Goal: Transaction & Acquisition: Subscribe to service/newsletter

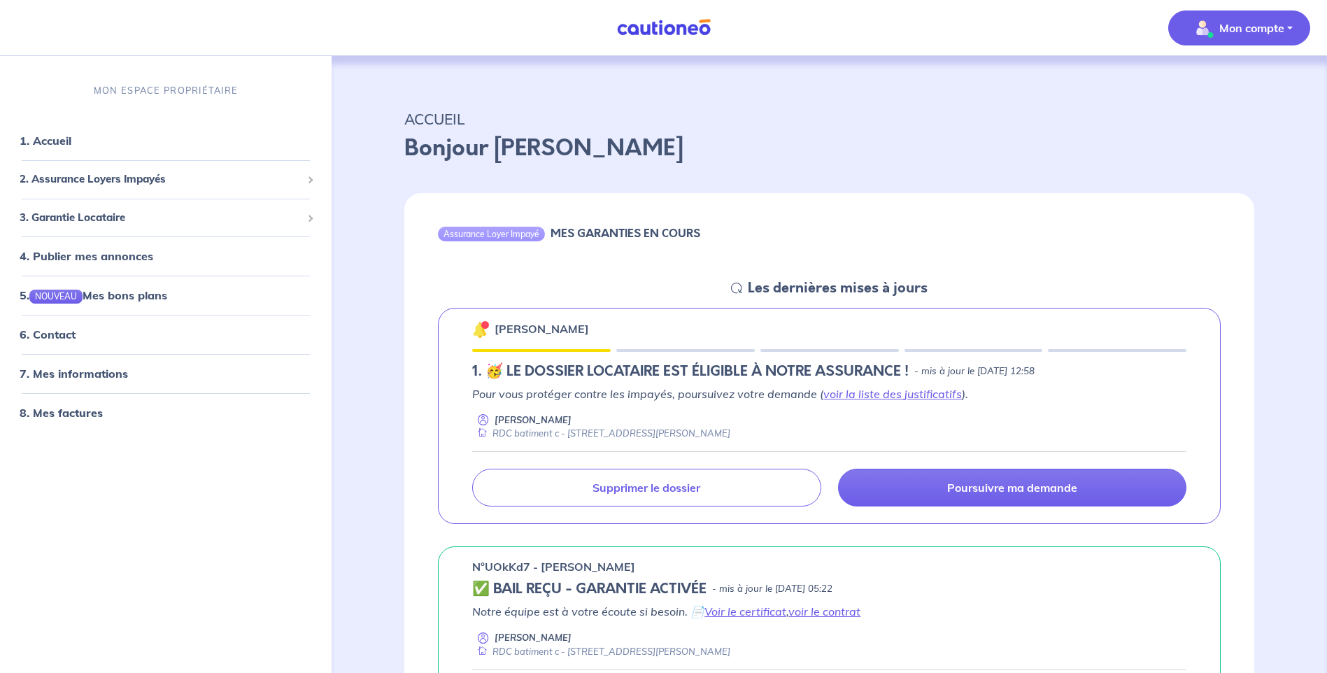
click at [1230, 23] on p "Mon compte" at bounding box center [1251, 28] width 65 height 17
click at [1224, 87] on link "Mes informations" at bounding box center [1225, 87] width 113 height 22
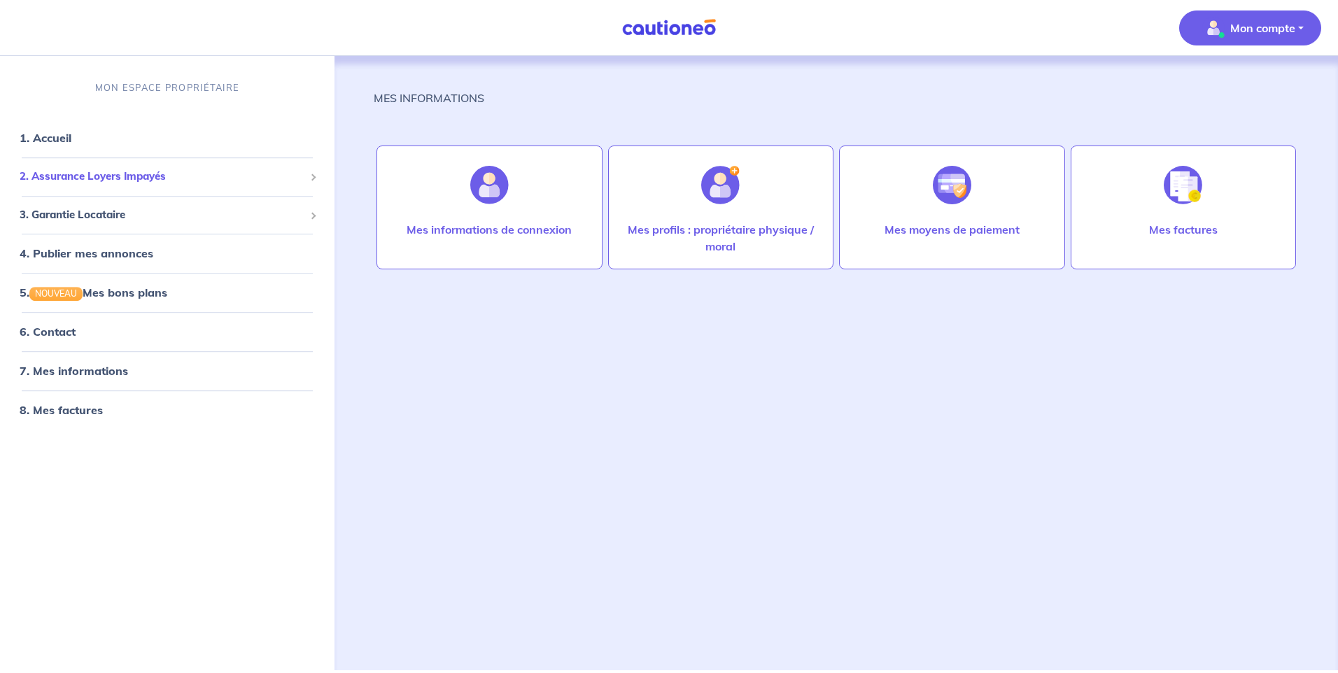
click at [109, 177] on span "2. Assurance Loyers Impayés" at bounding box center [162, 177] width 285 height 16
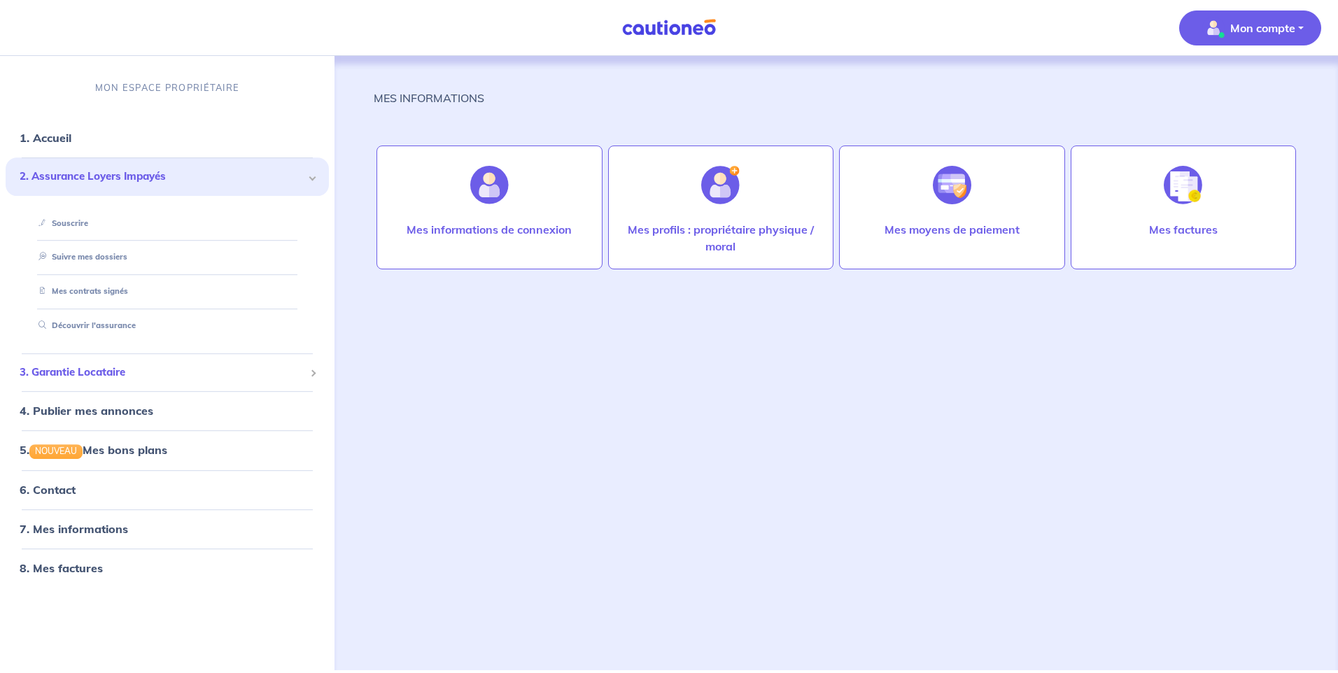
click at [107, 369] on span "3. Garantie Locataire" at bounding box center [162, 372] width 285 height 16
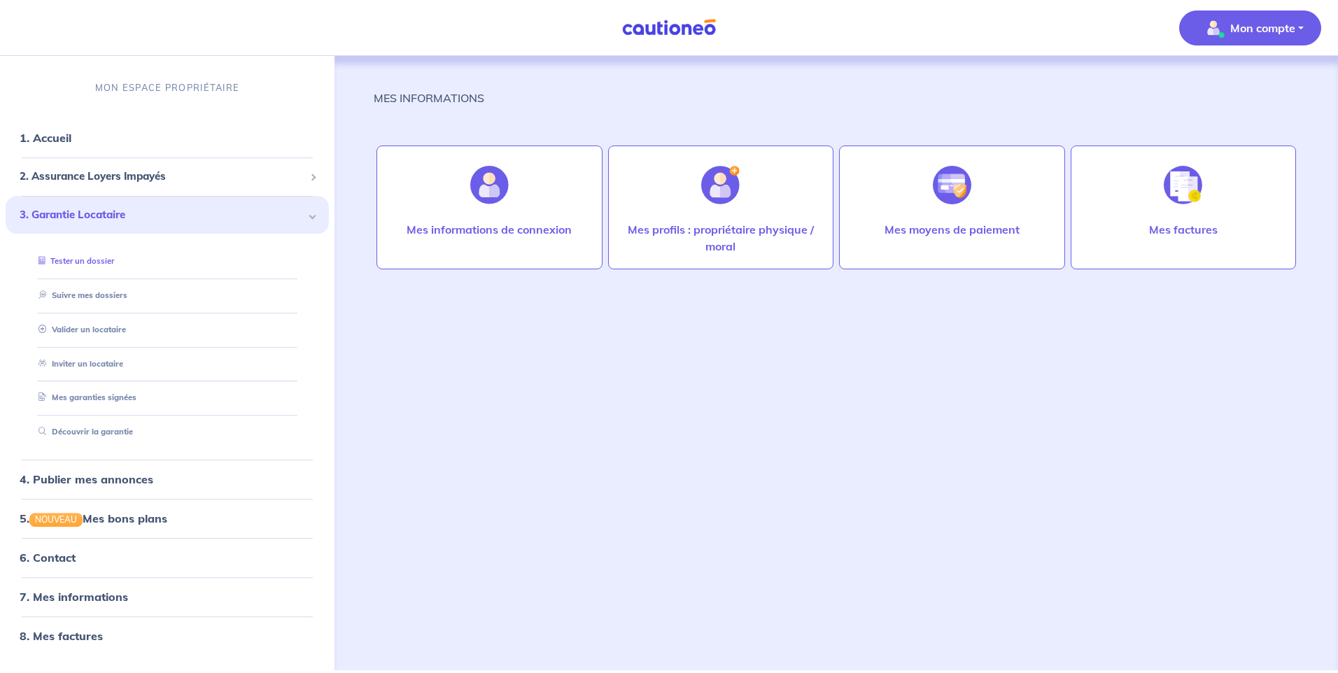
click at [98, 262] on link "Tester un dossier" at bounding box center [73, 261] width 81 height 10
click at [104, 327] on link "Valider un locataire" at bounding box center [79, 330] width 92 height 10
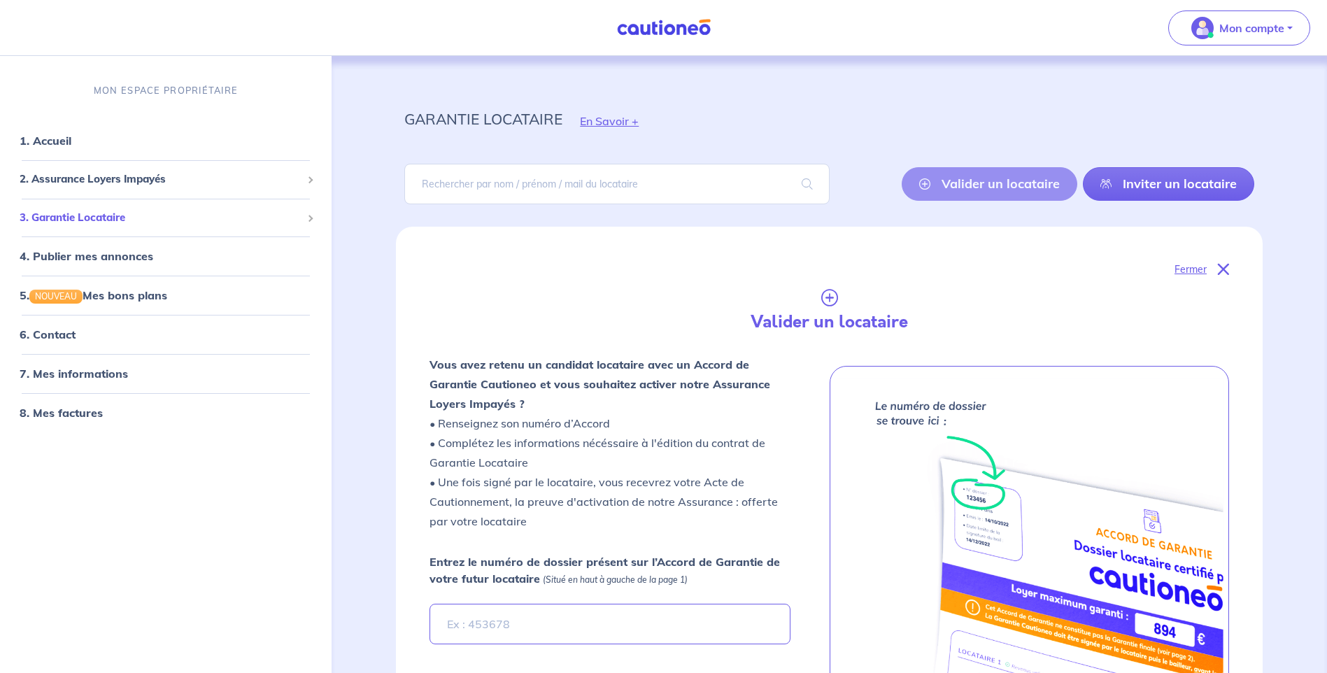
click at [112, 220] on span "3. Garantie Locataire" at bounding box center [161, 218] width 282 height 16
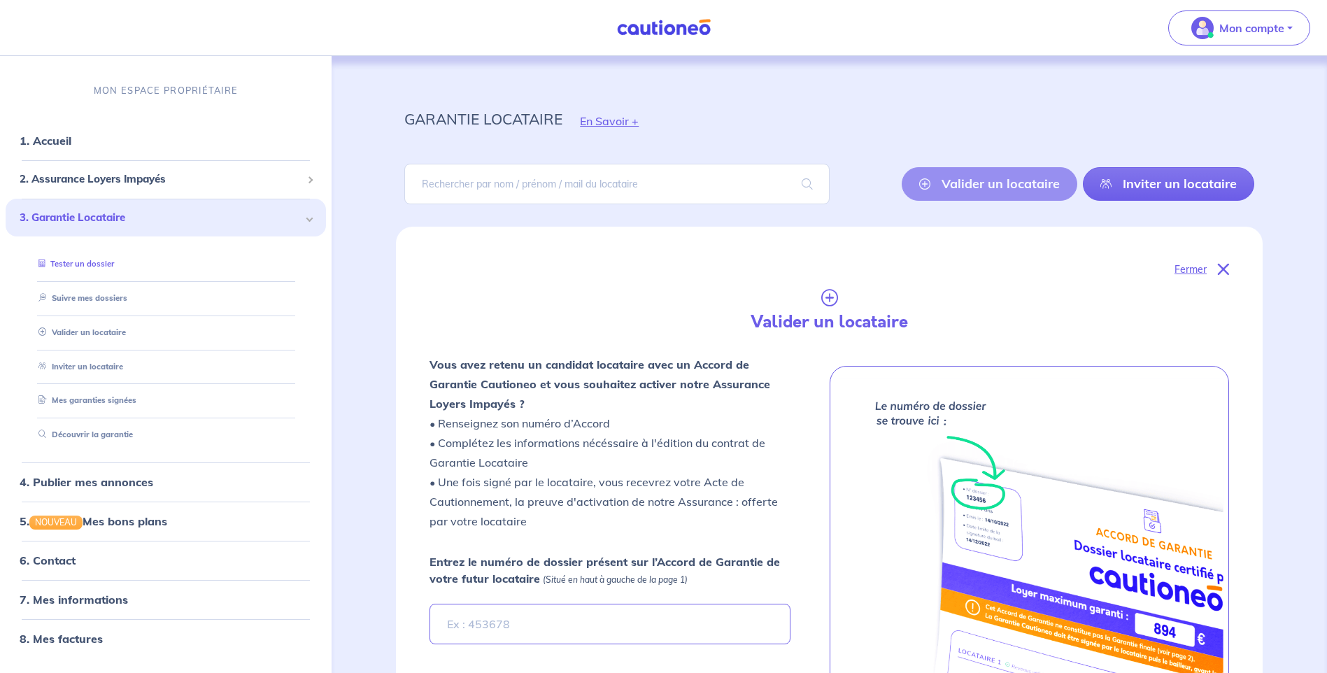
click at [94, 266] on link "Tester un dossier" at bounding box center [73, 264] width 81 height 10
click at [105, 263] on link "Tester un dossier" at bounding box center [73, 264] width 81 height 10
click at [50, 139] on link "1. Accueil" at bounding box center [45, 141] width 51 height 14
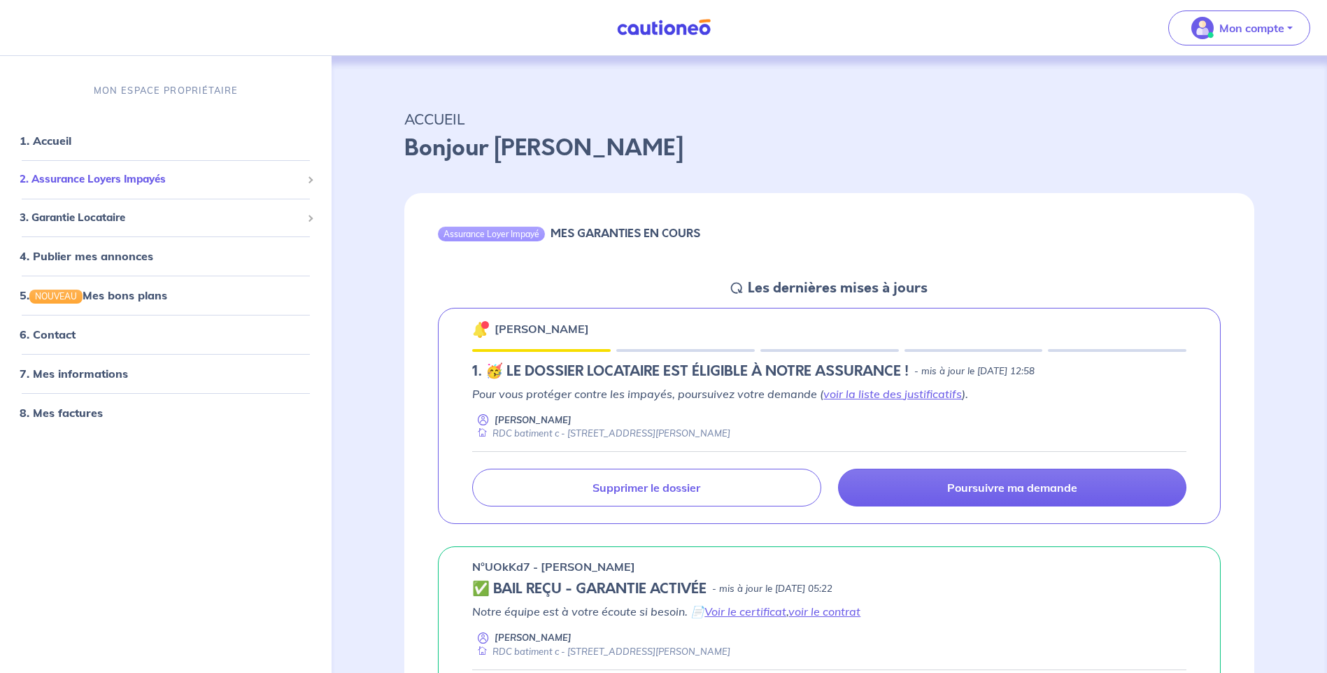
click at [148, 178] on span "2. Assurance Loyers Impayés" at bounding box center [161, 179] width 282 height 16
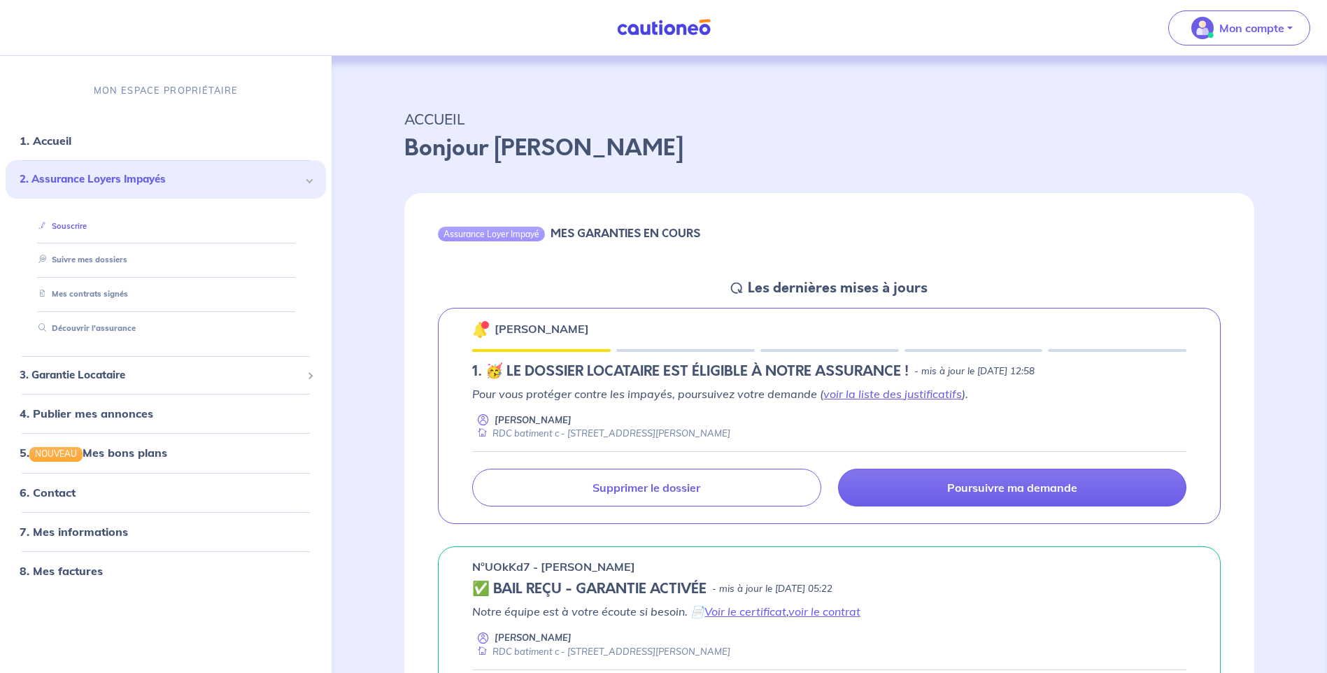
click at [76, 227] on link "Souscrire" at bounding box center [60, 226] width 54 height 10
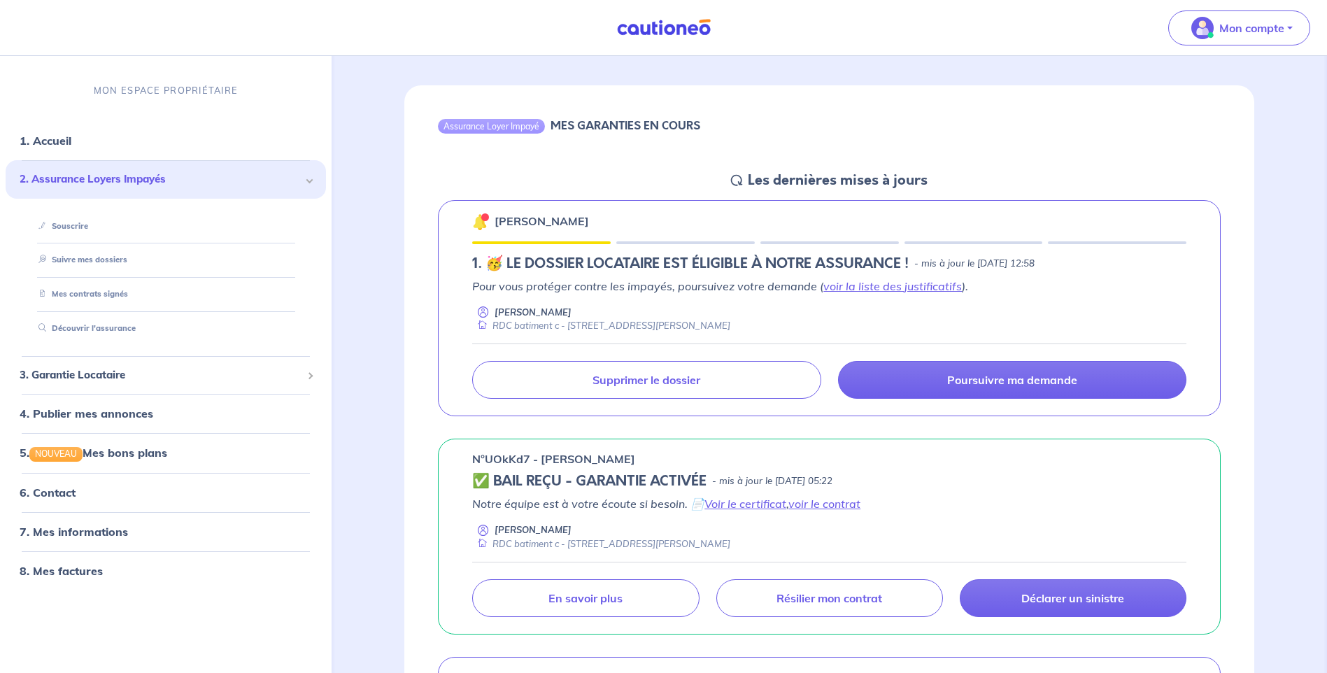
scroll to position [70, 0]
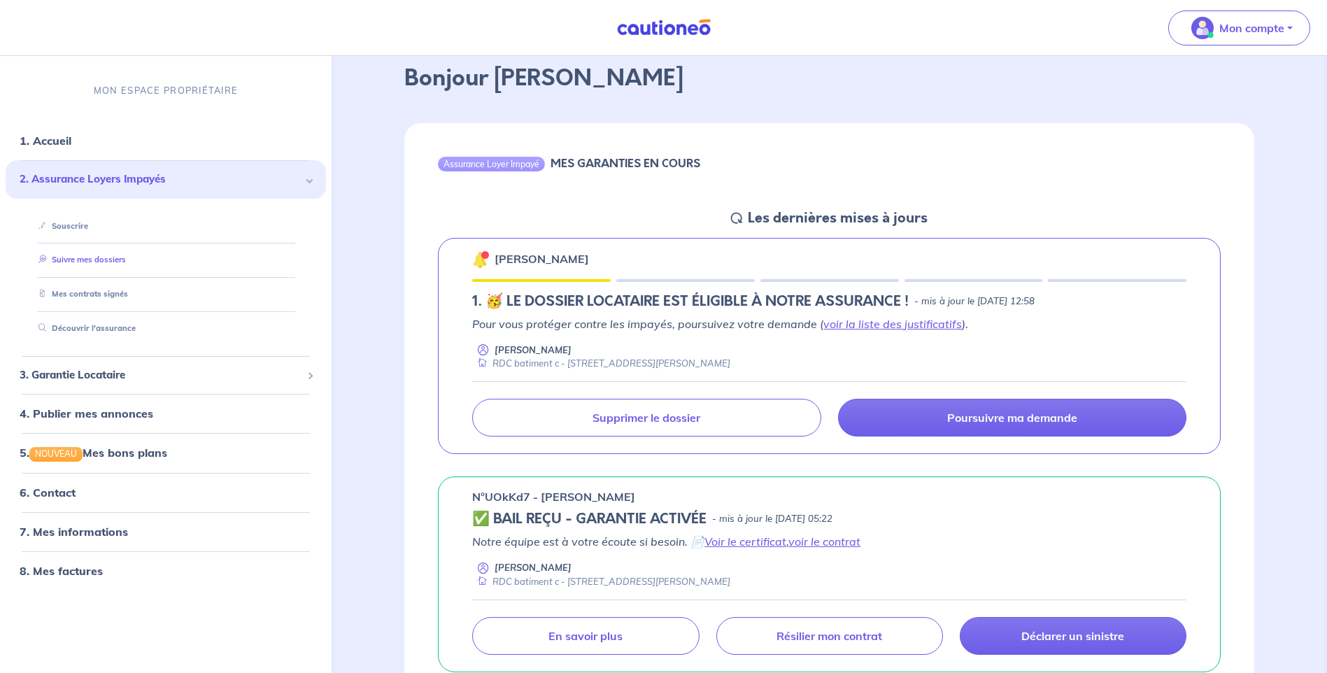
click at [89, 260] on link "Suivre mes dossiers" at bounding box center [79, 260] width 93 height 10
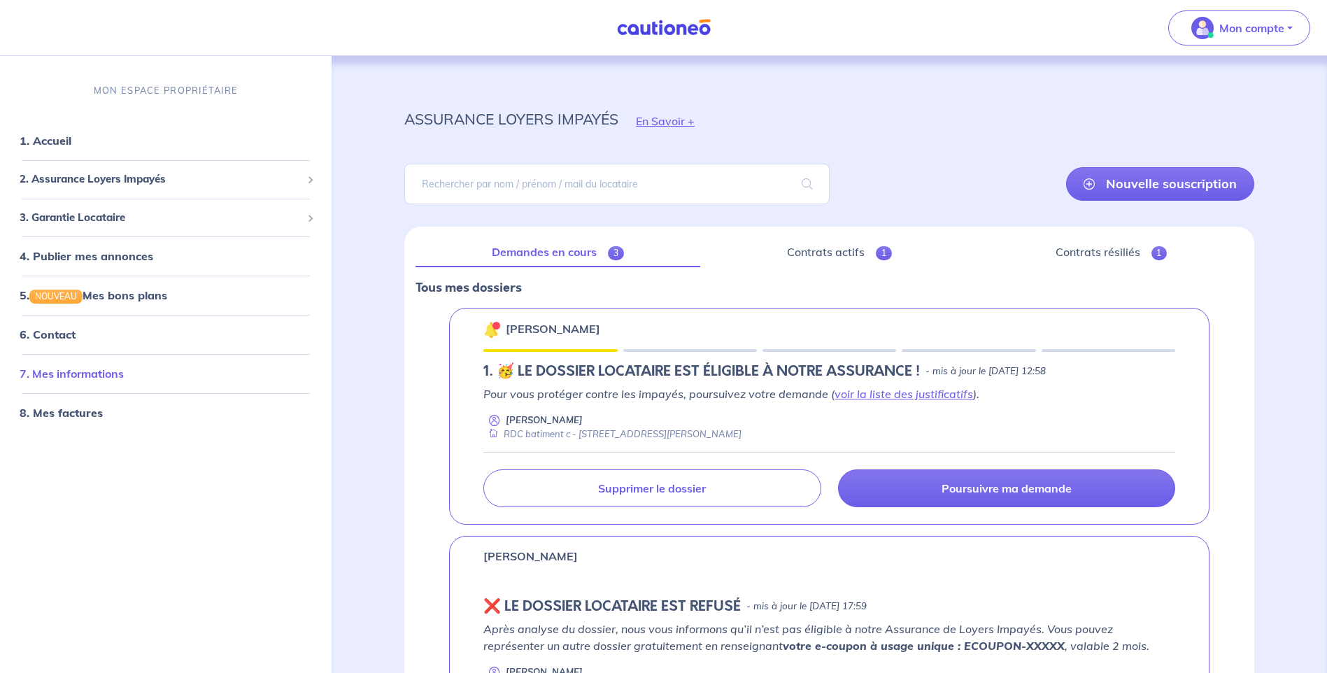
click at [108, 377] on link "7. Mes informations" at bounding box center [72, 374] width 104 height 14
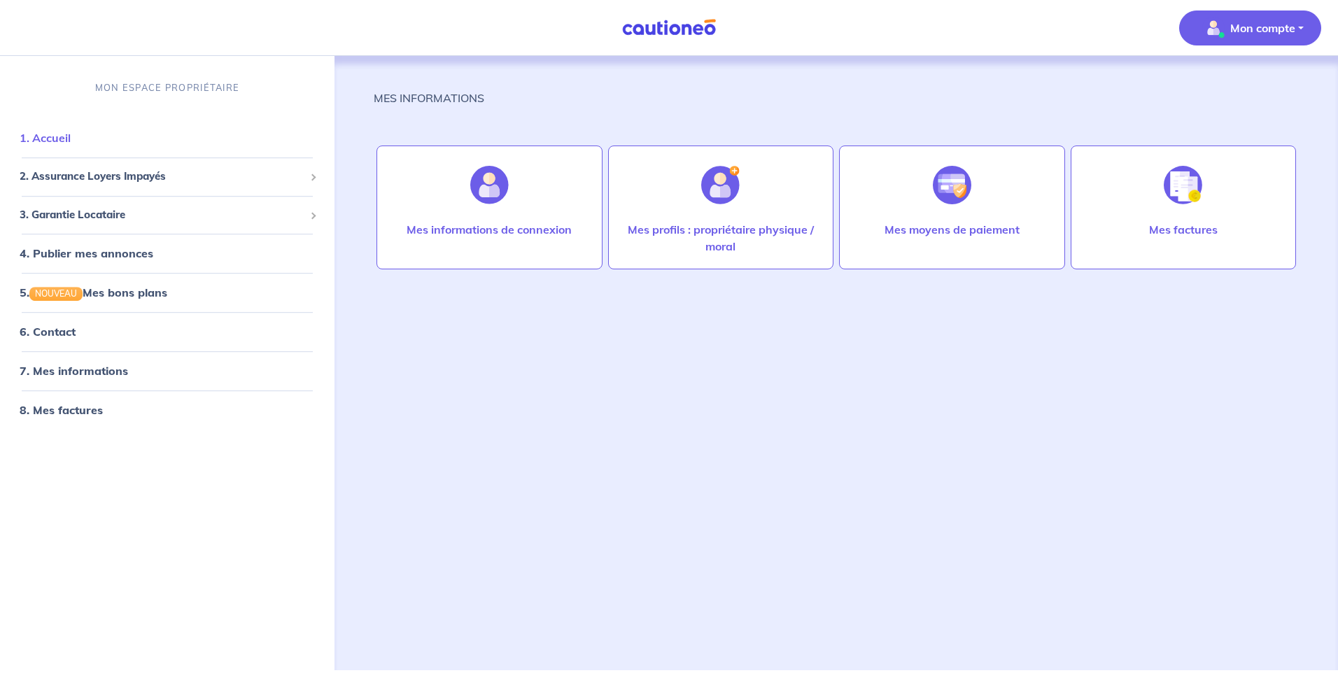
click at [44, 135] on link "1. Accueil" at bounding box center [45, 138] width 51 height 14
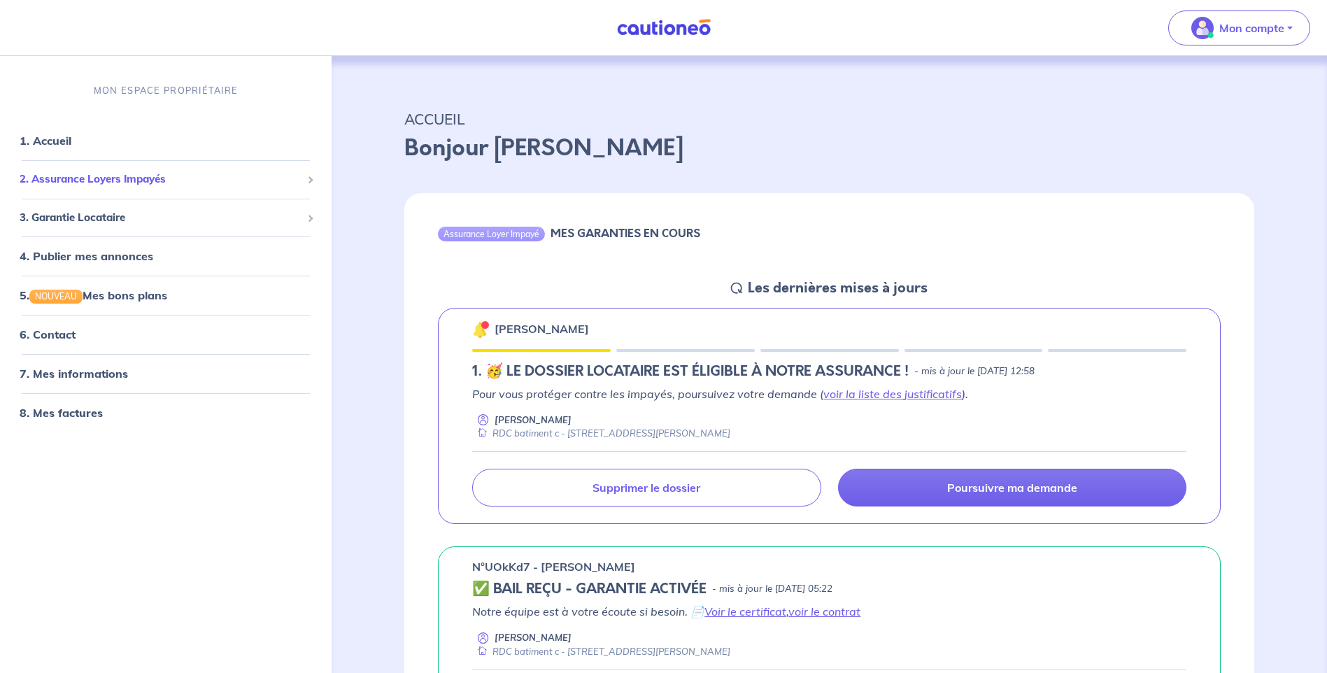
click at [113, 180] on span "2. Assurance Loyers Impayés" at bounding box center [161, 179] width 282 height 16
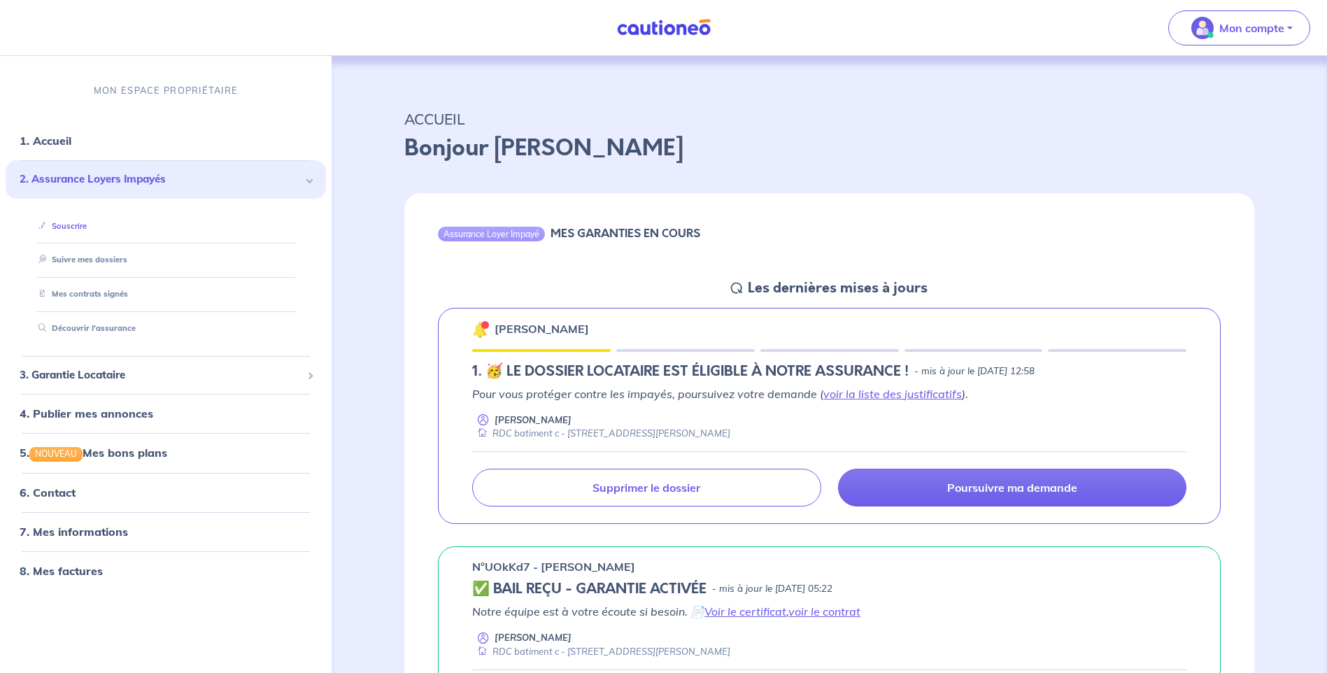
click at [78, 226] on link "Souscrire" at bounding box center [60, 226] width 54 height 10
click at [69, 222] on link "Souscrire" at bounding box center [60, 226] width 54 height 10
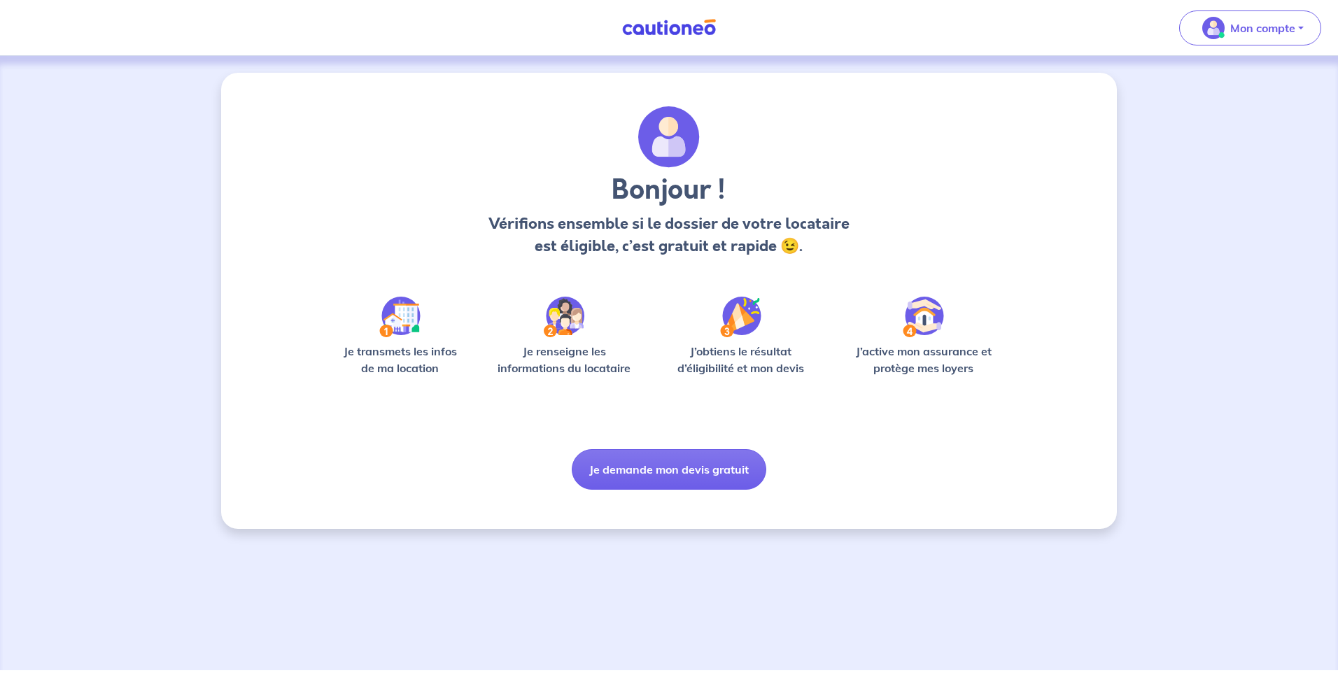
click at [401, 325] on img at bounding box center [399, 317] width 41 height 41
click at [388, 331] on img at bounding box center [399, 317] width 41 height 41
click at [683, 466] on button "Je demande mon devis gratuit" at bounding box center [669, 469] width 194 height 41
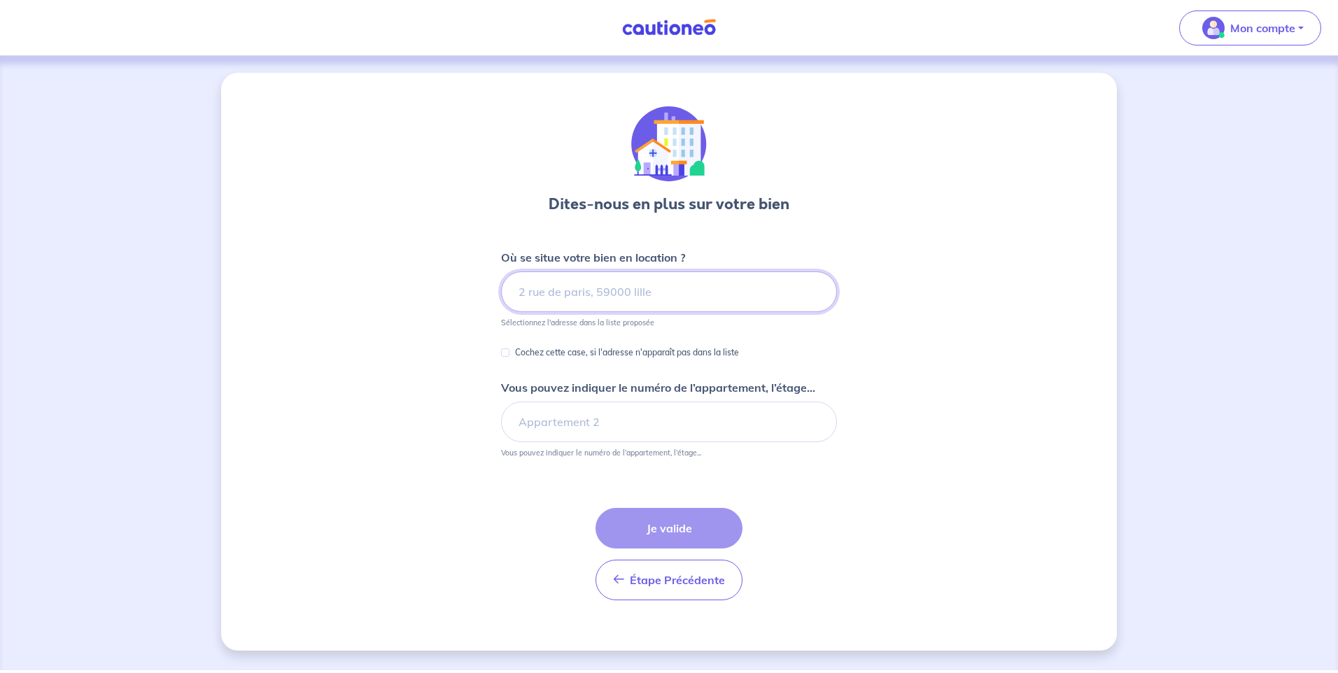
click at [556, 293] on input at bounding box center [669, 291] width 336 height 41
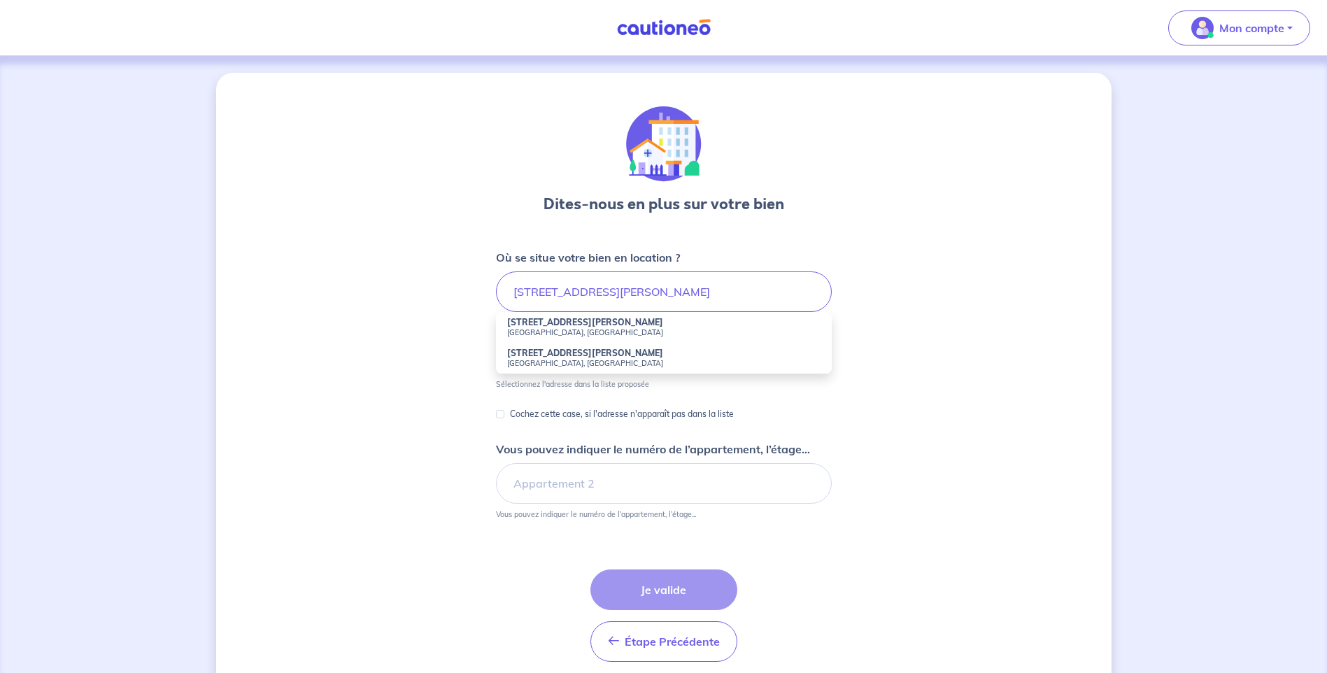
click at [551, 325] on strong "[STREET_ADDRESS][PERSON_NAME]" at bounding box center [585, 322] width 156 height 10
type input "[STREET_ADDRESS][PERSON_NAME]"
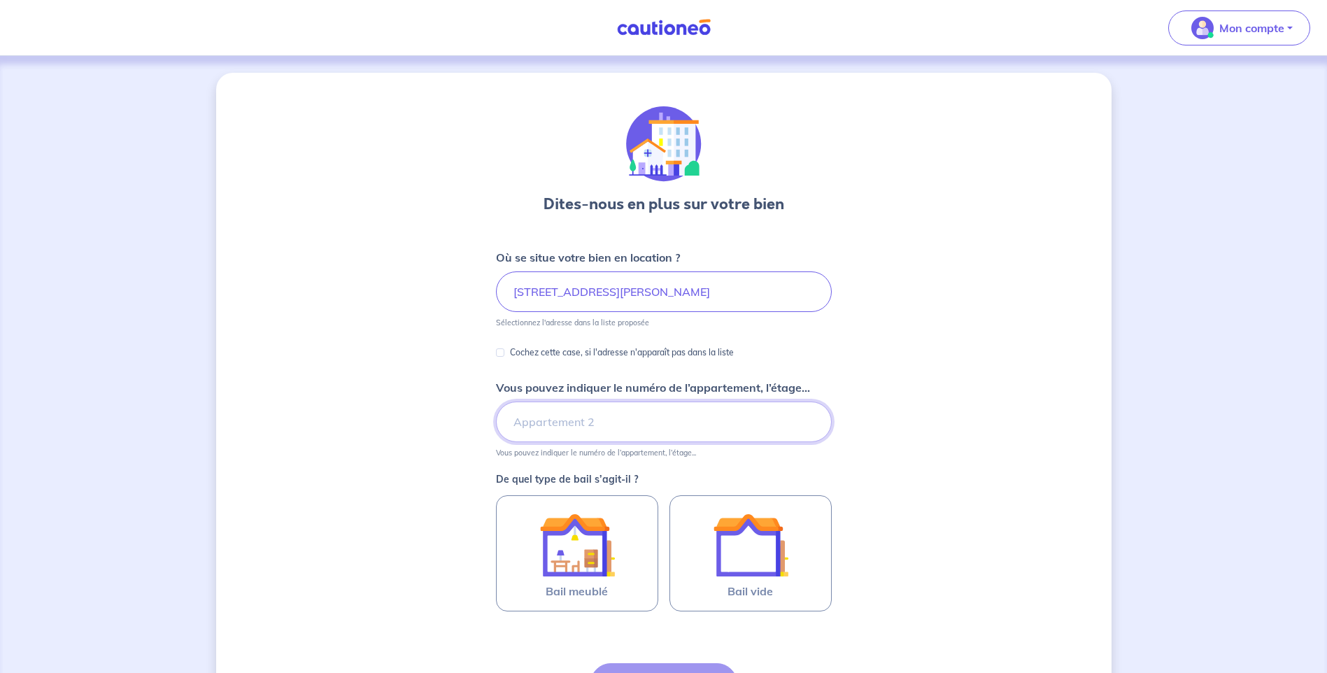
click at [525, 422] on input "Vous pouvez indiquer le numéro de l’appartement, l’étage..." at bounding box center [664, 422] width 336 height 41
type input "RDC batiment c"
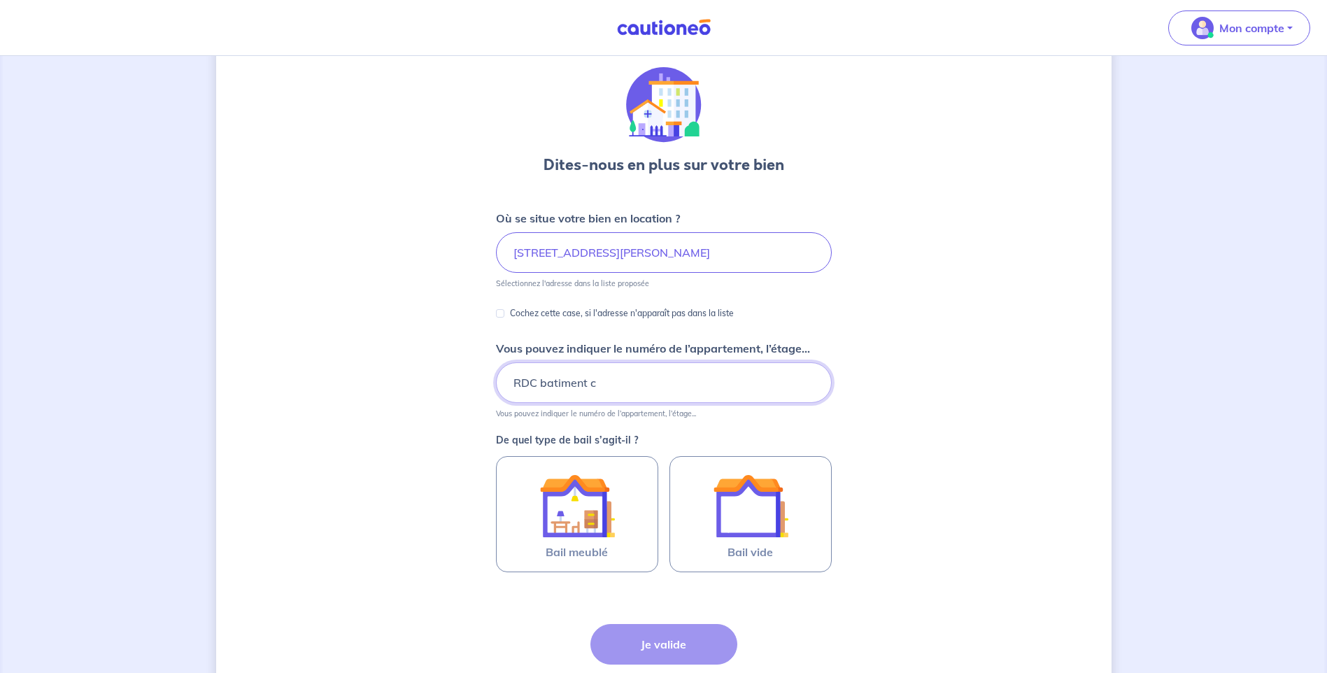
scroll to position [70, 0]
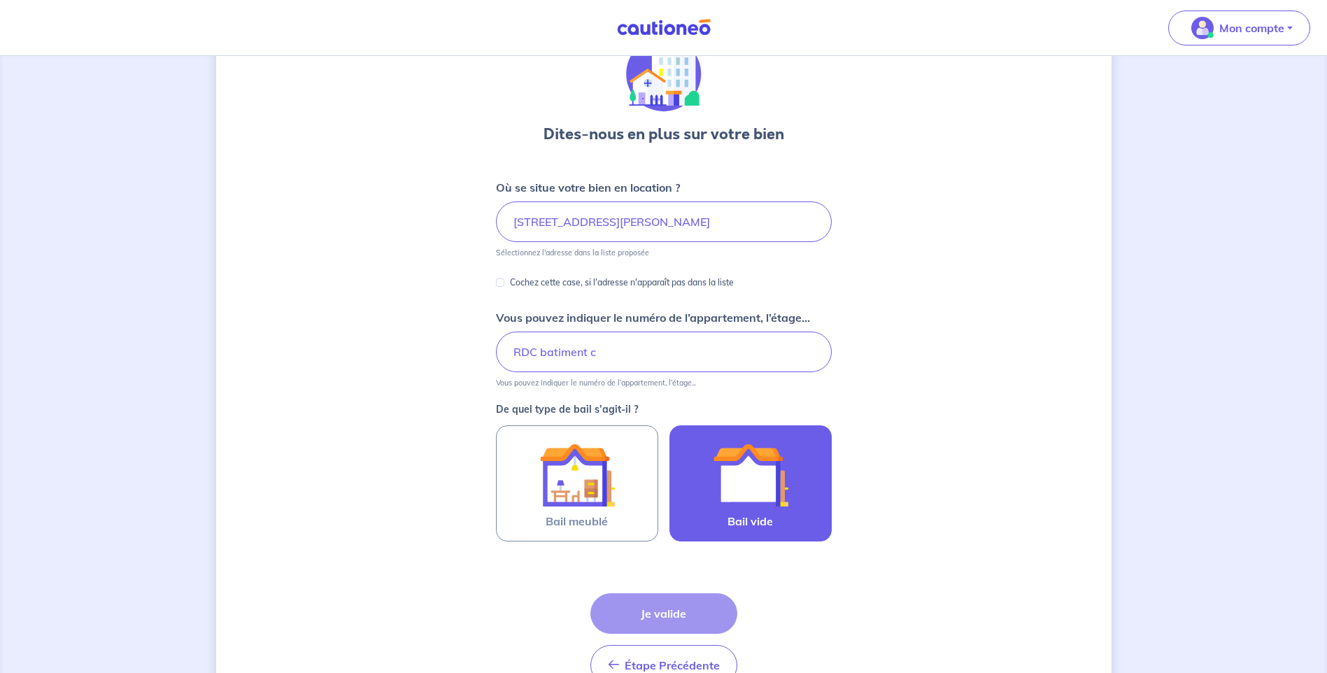
click at [754, 514] on span "Bail vide" at bounding box center [750, 521] width 45 height 17
click at [0, 0] on input "Bail vide" at bounding box center [0, 0] width 0 height 0
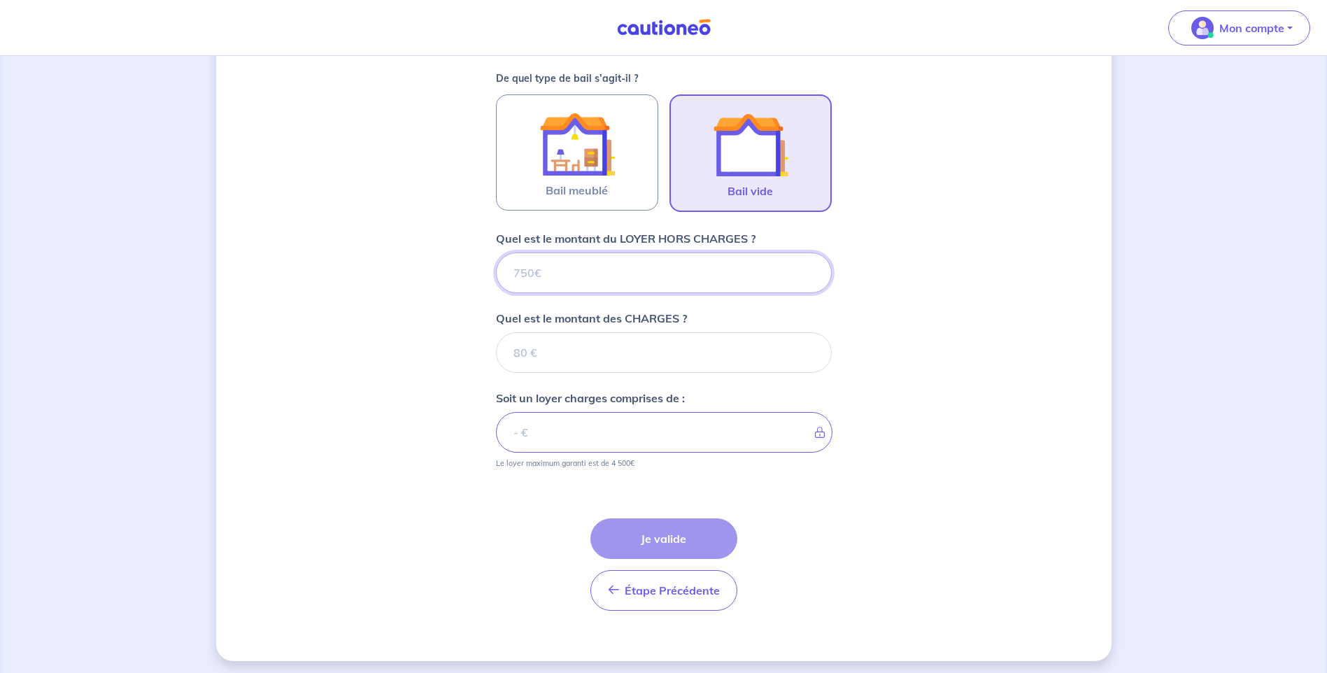
scroll to position [406, 0]
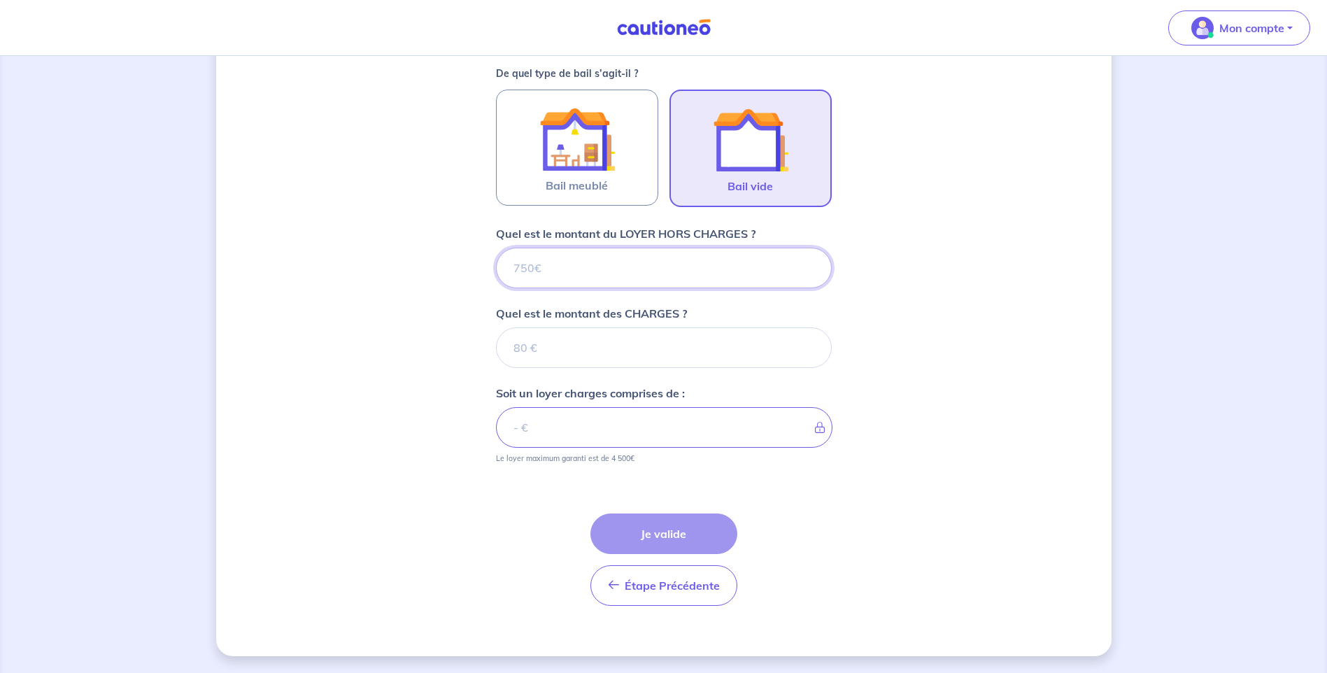
type input "8"
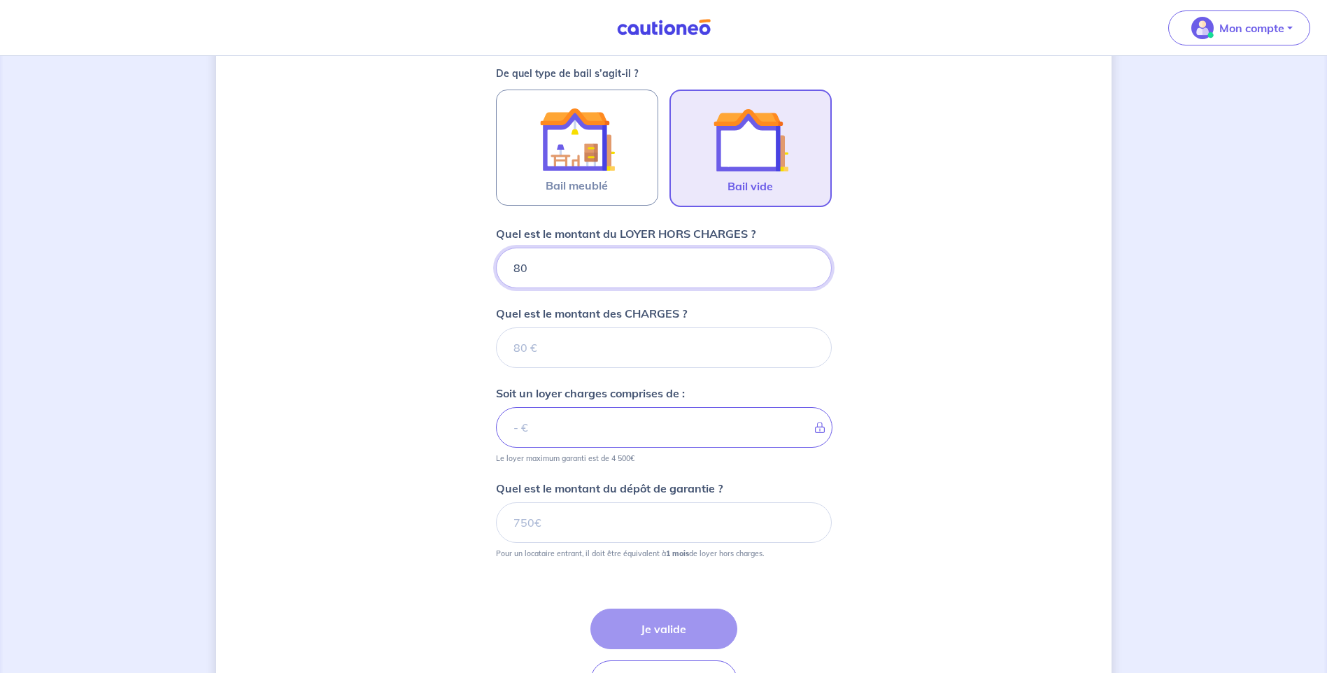
type input "800"
click at [532, 348] on input "Quel est le montant des CHARGES ?" at bounding box center [664, 347] width 336 height 41
type input "85"
type input "885"
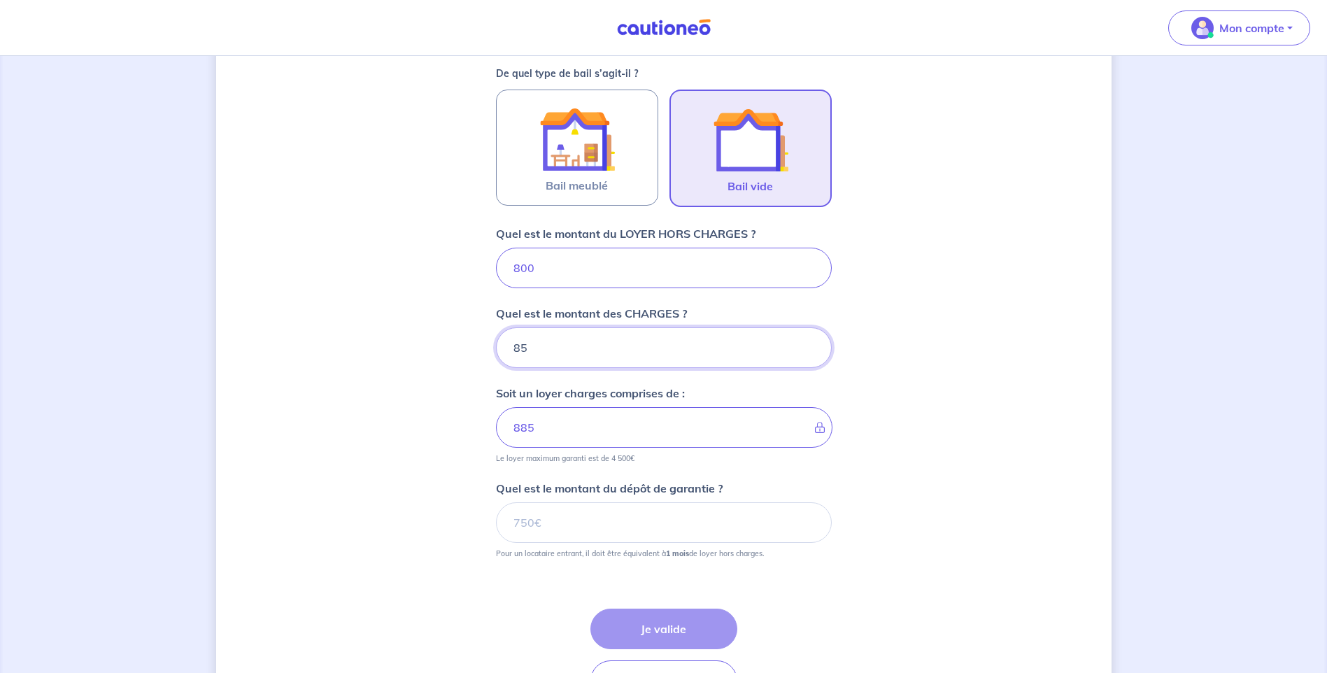
type input "85"
click at [546, 530] on input "Quel est le montant du dépôt de garantie ?" at bounding box center [664, 522] width 336 height 41
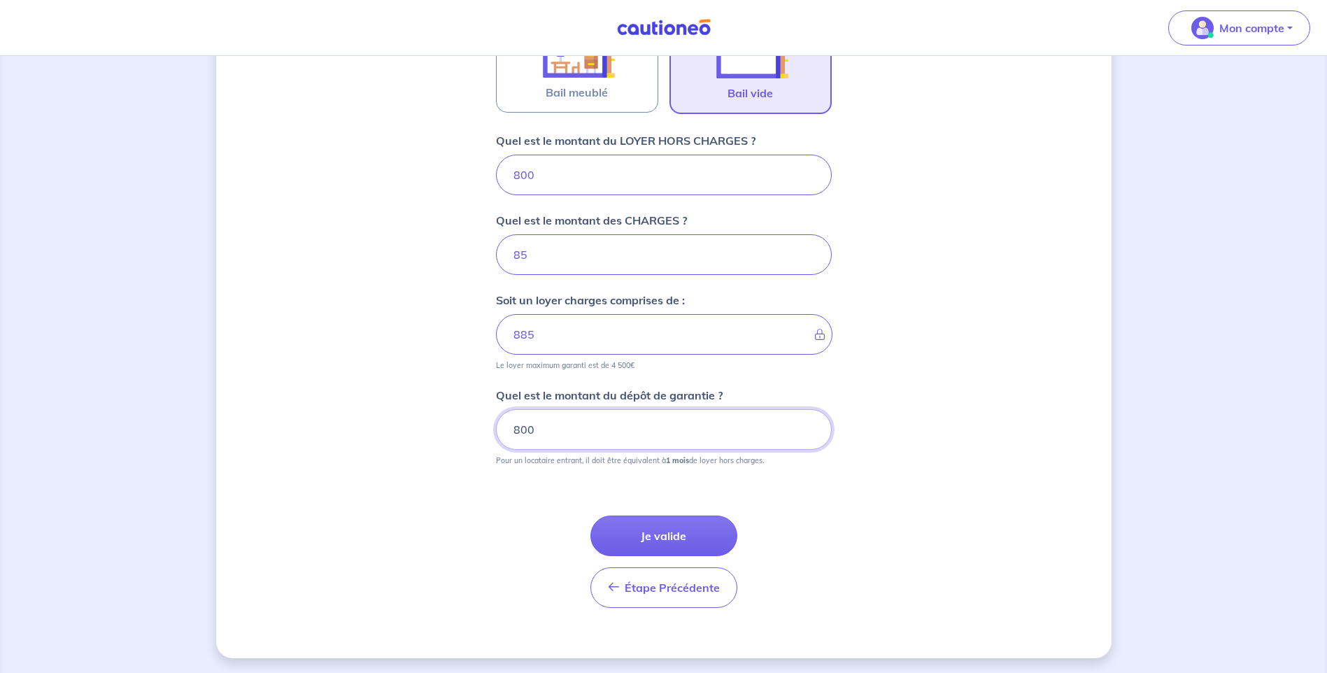
scroll to position [501, 0]
type input "800"
click at [678, 528] on button "Je valide" at bounding box center [663, 534] width 147 height 41
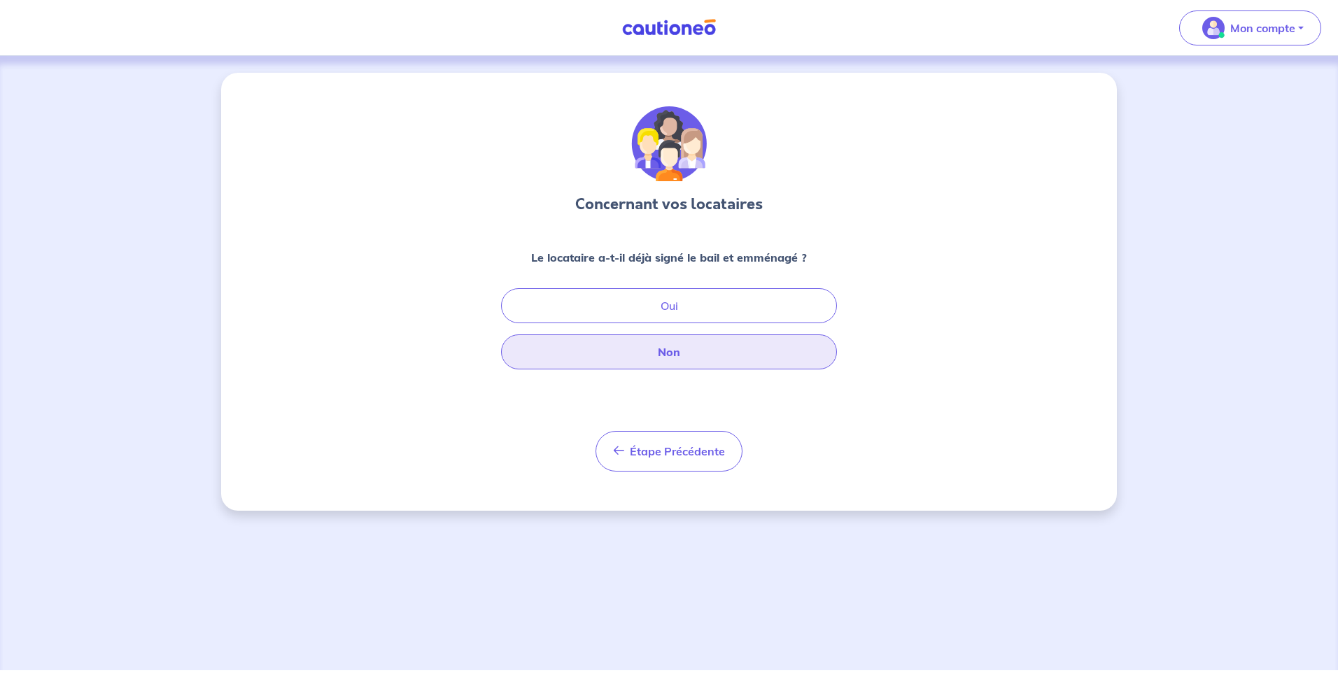
click at [678, 354] on button "Non" at bounding box center [669, 351] width 336 height 35
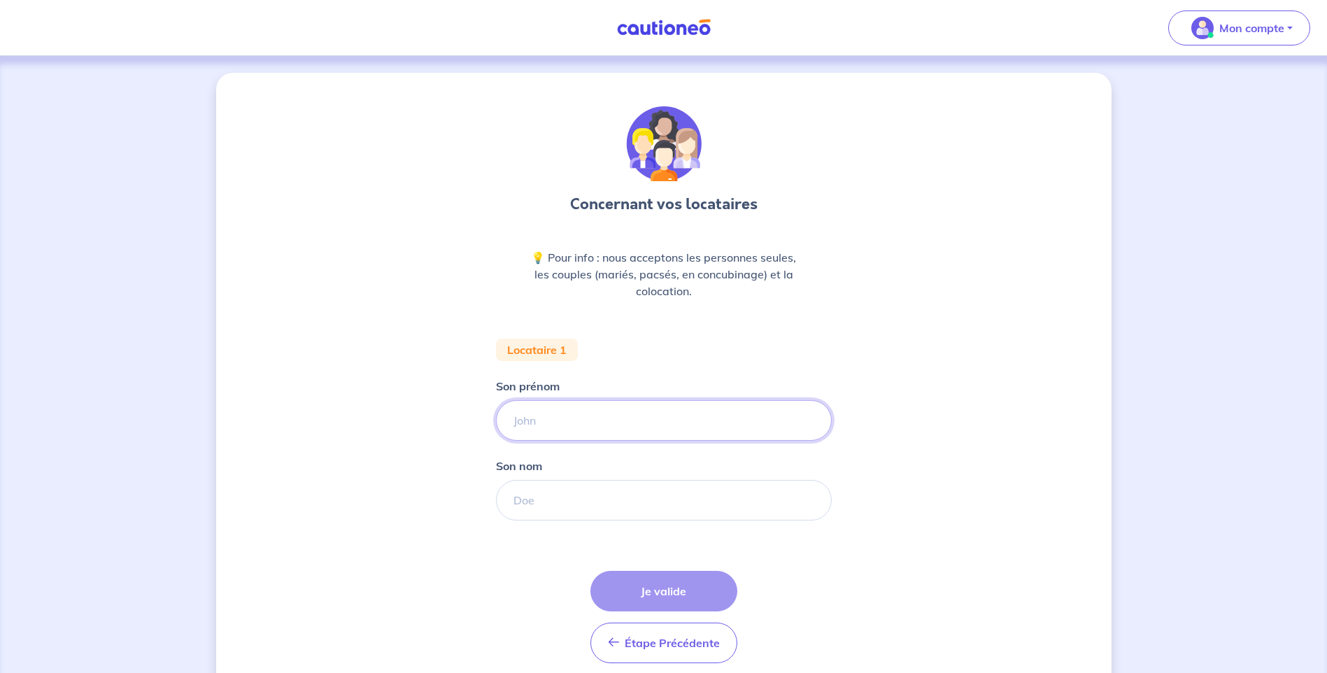
click at [541, 427] on input "Son prénom" at bounding box center [664, 420] width 336 height 41
type input "[PERSON_NAME]"
click at [534, 503] on input "Son nom" at bounding box center [664, 500] width 336 height 41
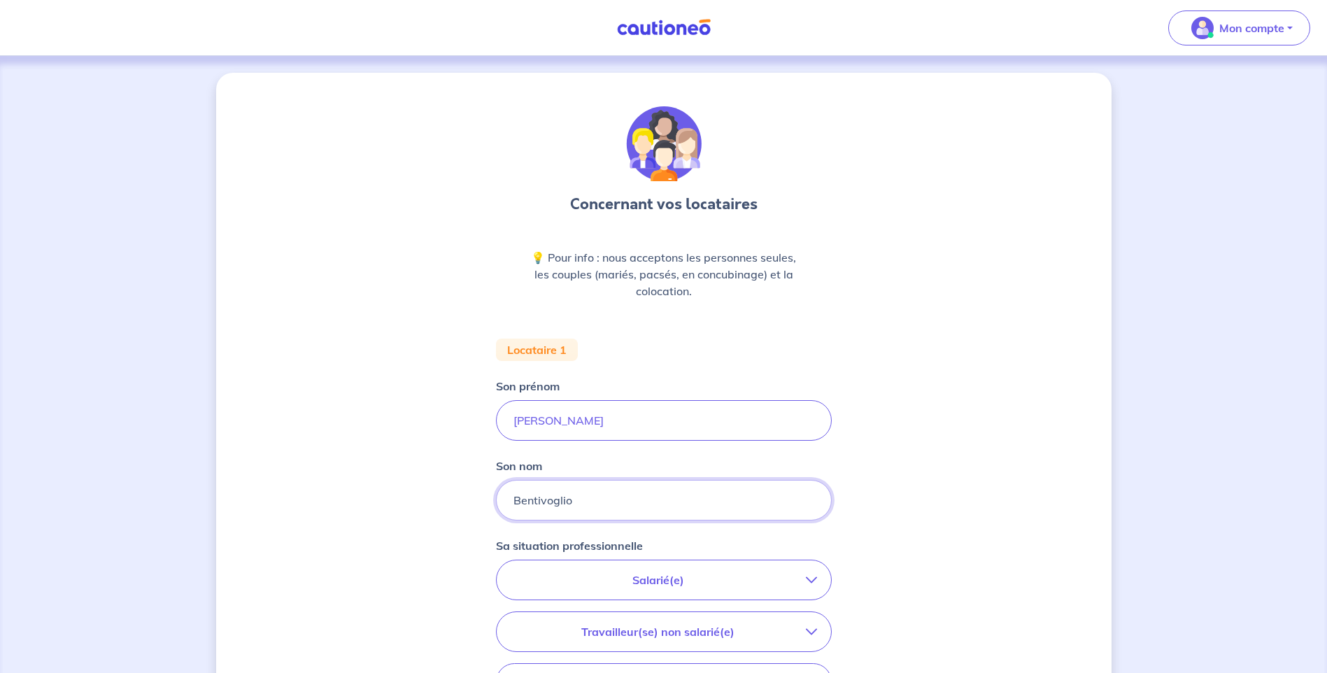
type input "Bentivoglio"
click at [670, 583] on p "Salarié(e)" at bounding box center [658, 580] width 295 height 17
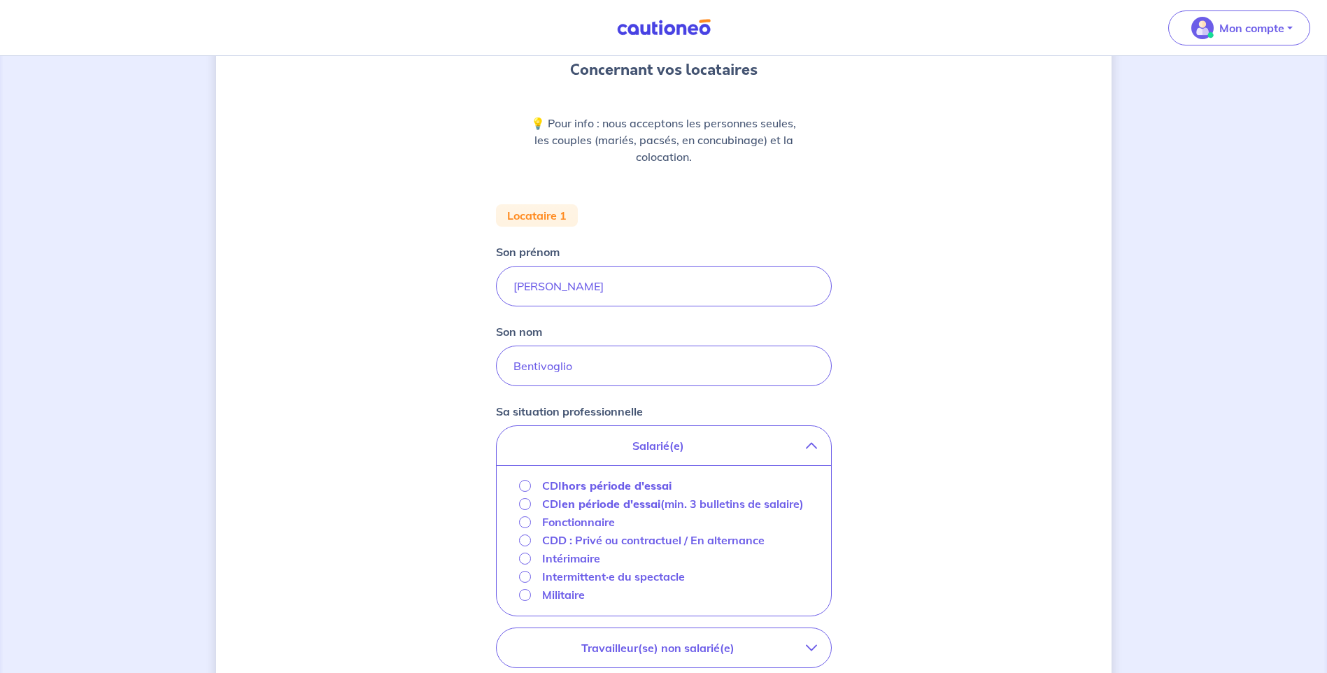
scroll to position [140, 0]
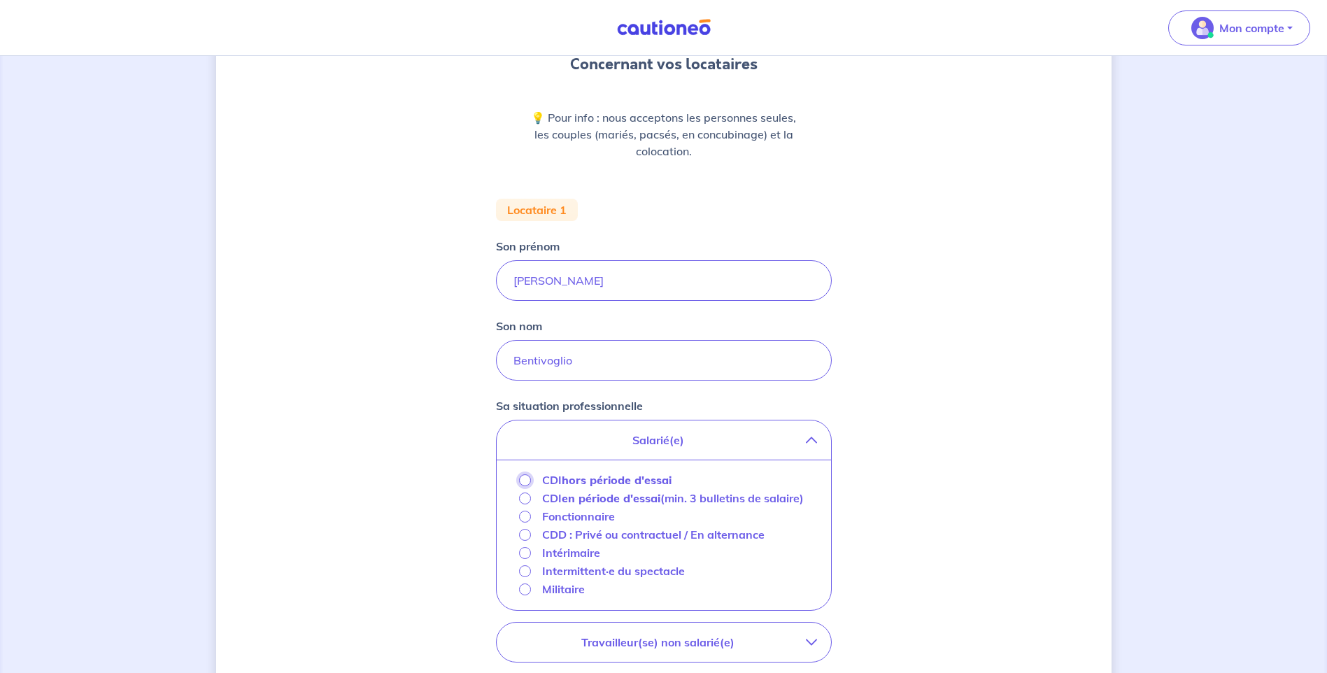
click at [523, 479] on input "CDI hors période d'essai" at bounding box center [525, 480] width 12 height 12
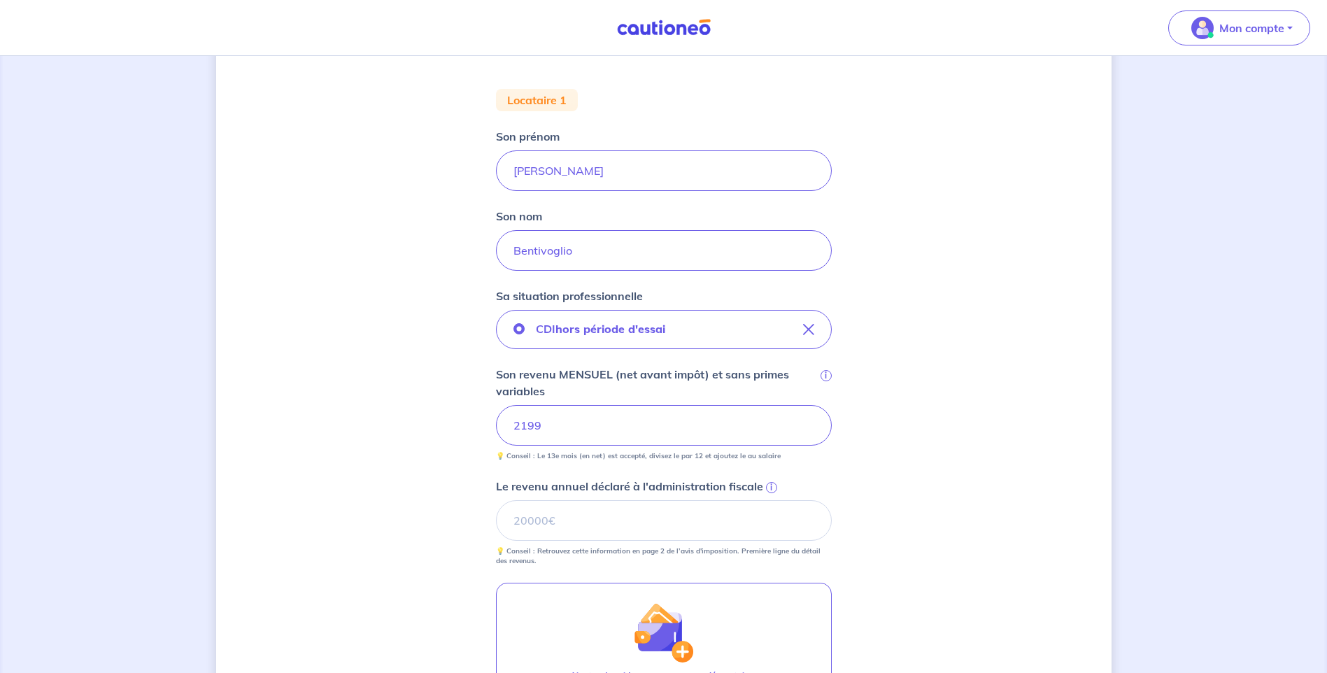
scroll to position [280, 0]
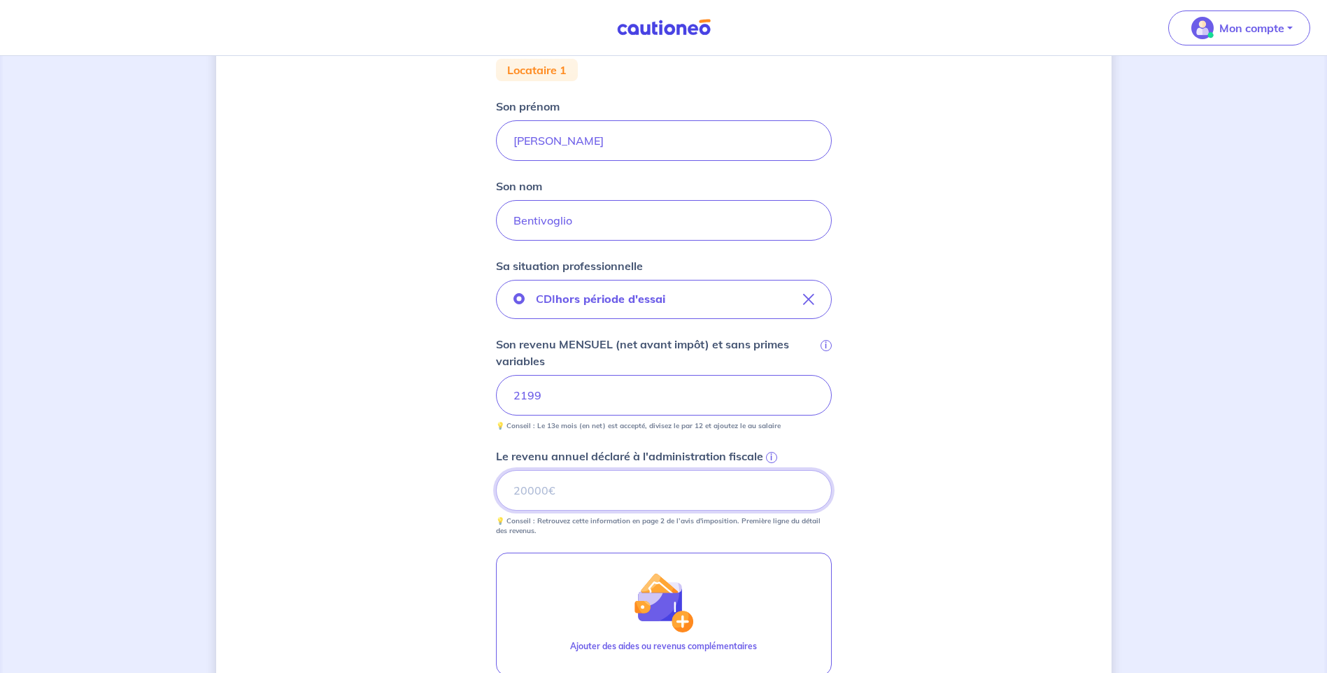
click at [543, 486] on input "Le revenu annuel déclaré à l'administration fiscale i" at bounding box center [664, 490] width 336 height 41
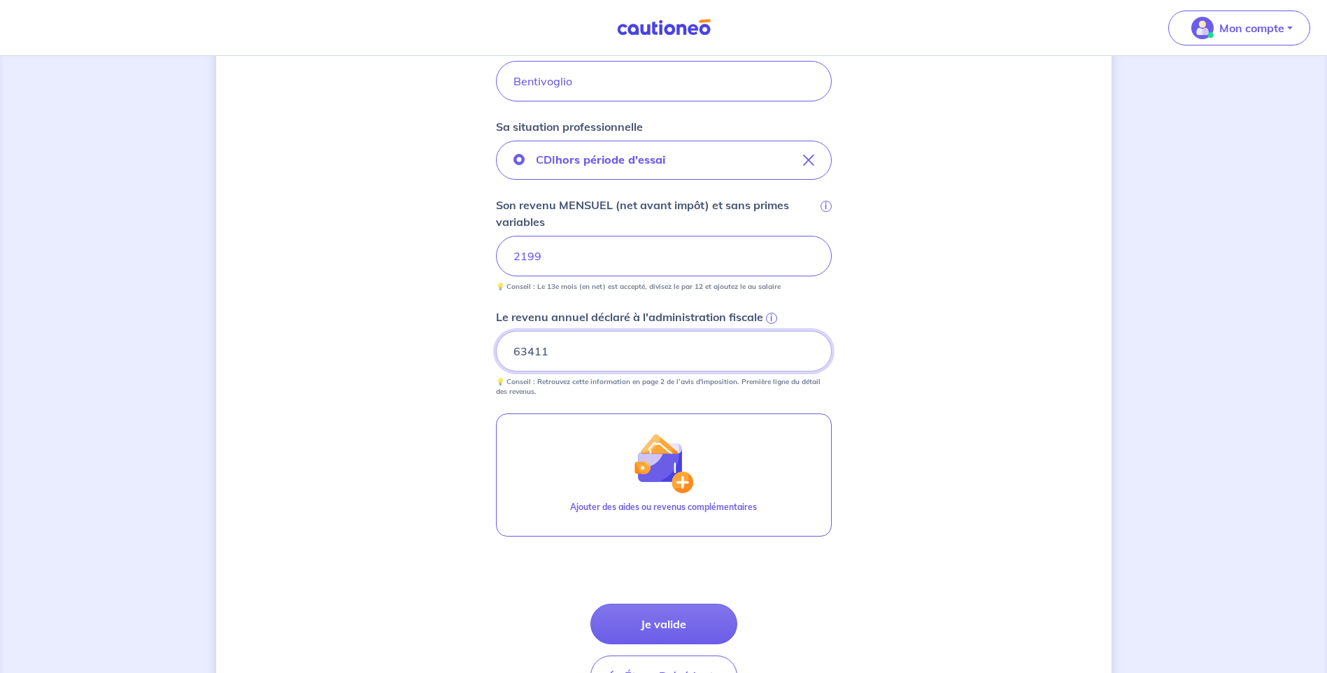
scroll to position [490, 0]
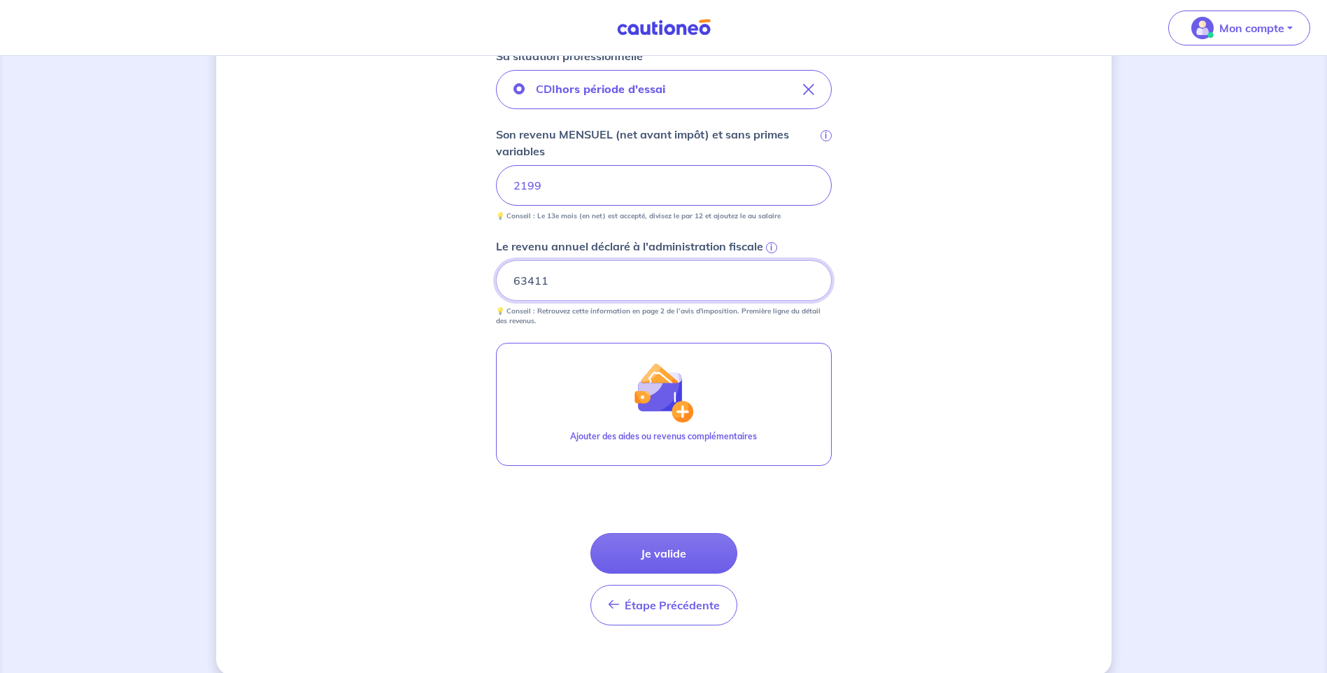
type input "63411"
click at [658, 551] on button "Je valide" at bounding box center [663, 553] width 147 height 41
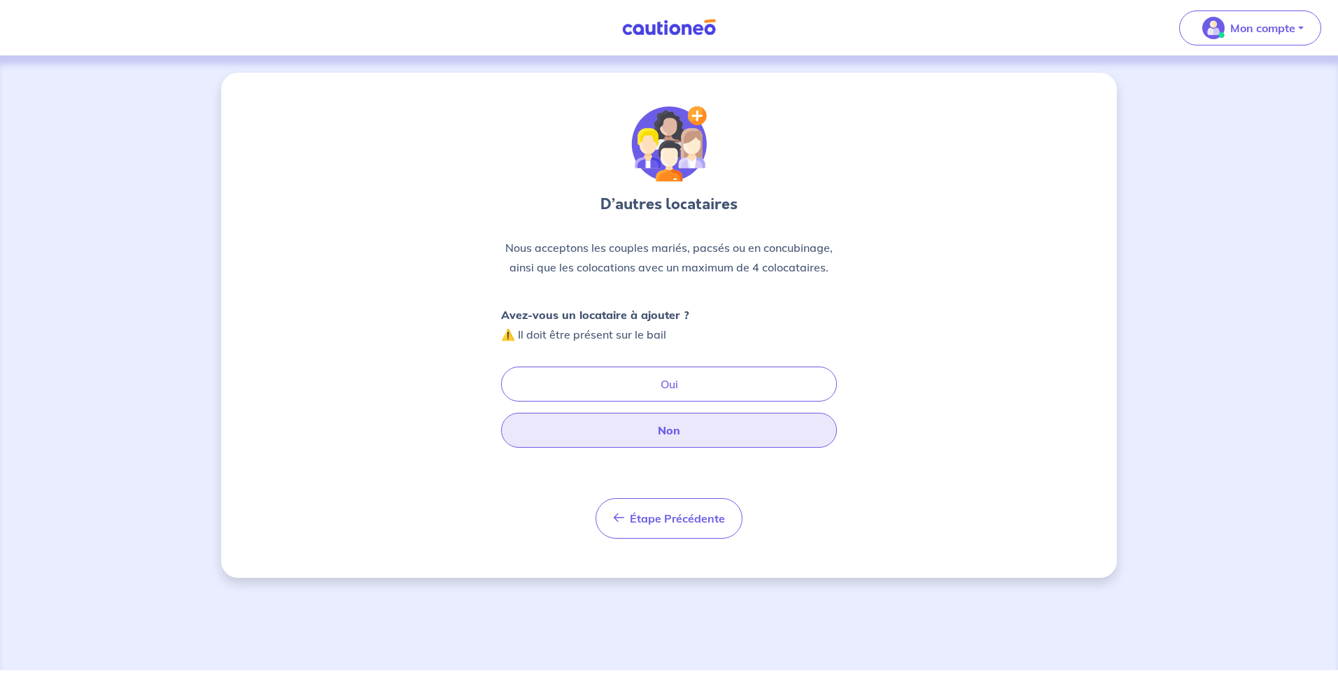
click at [669, 431] on button "Non" at bounding box center [669, 430] width 336 height 35
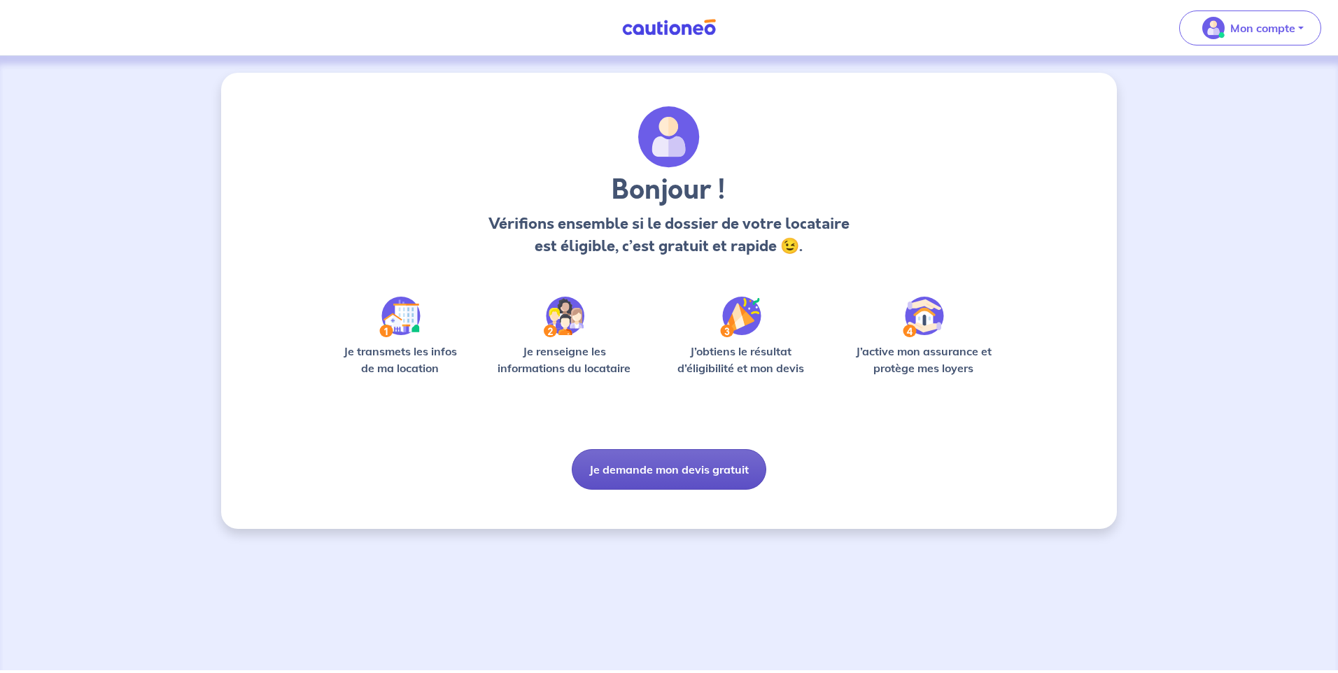
click at [671, 468] on button "Je demande mon devis gratuit" at bounding box center [669, 469] width 194 height 41
